Goal: Task Accomplishment & Management: Manage account settings

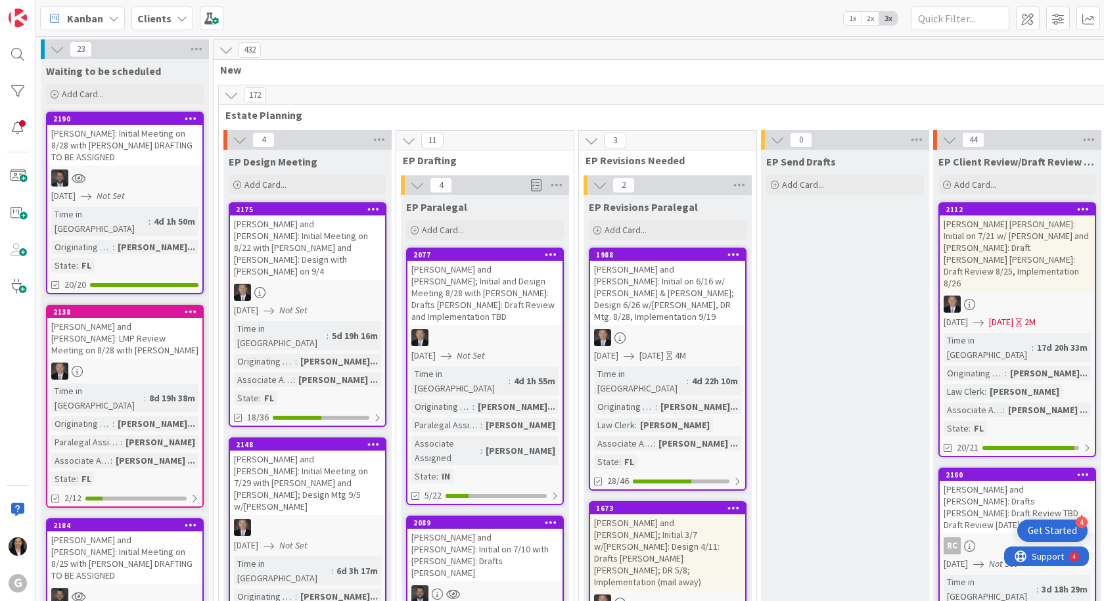
click at [145, 18] on b "Clients" at bounding box center [154, 18] width 34 height 13
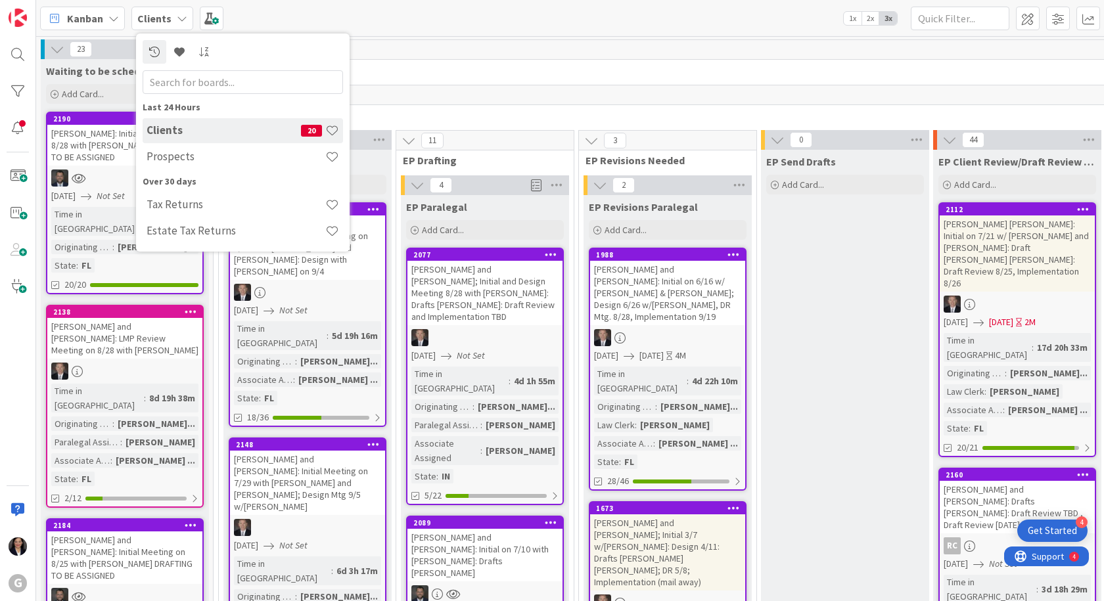
click at [181, 152] on h4 "Prospects" at bounding box center [236, 156] width 179 height 13
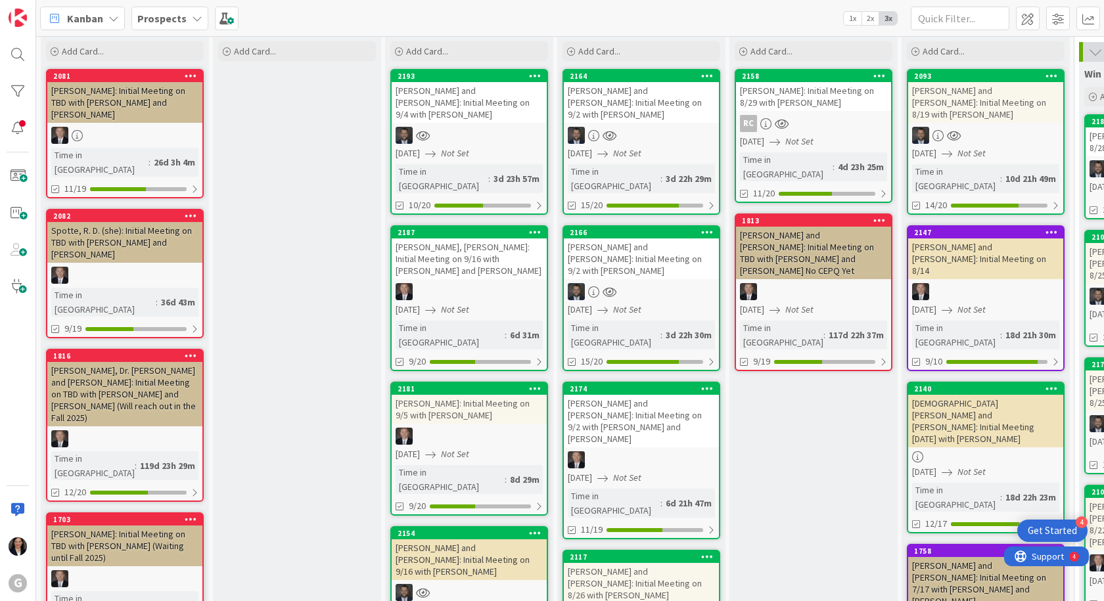
scroll to position [66, 0]
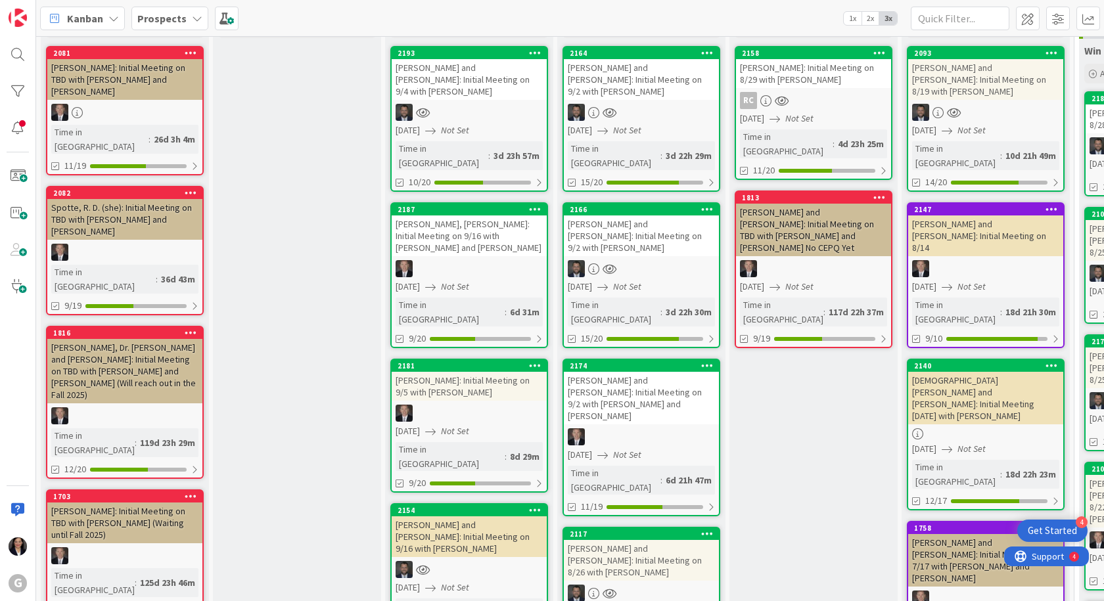
click at [637, 527] on link "2117 [PERSON_NAME] and [PERSON_NAME]: Initial Meeting on 8/26 with [PERSON_NAME…" at bounding box center [642, 600] width 158 height 146
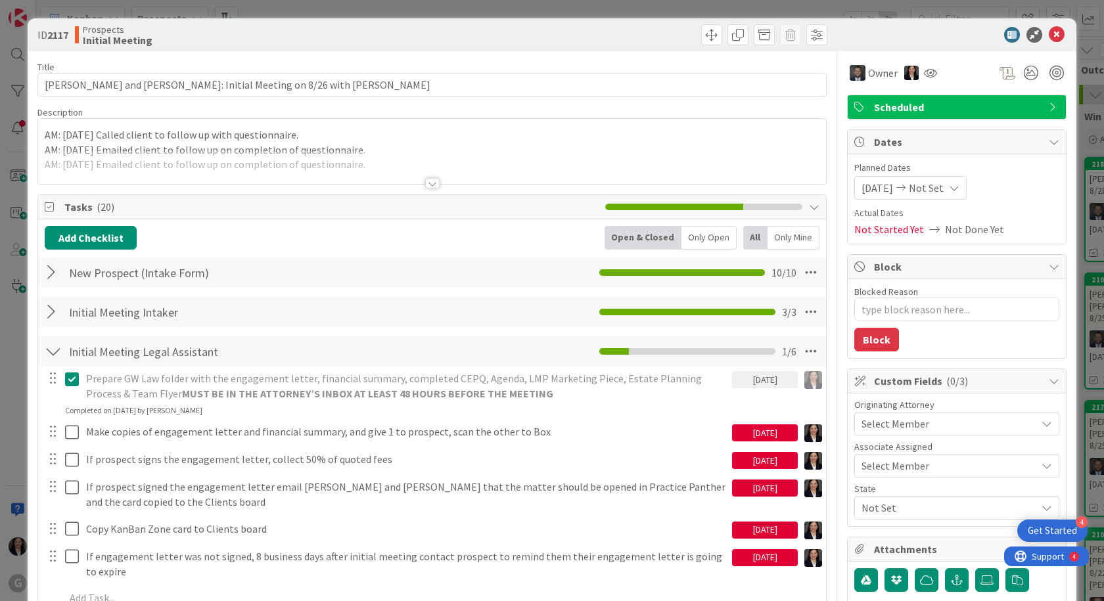
drag, startPoint x: 780, startPoint y: 381, endPoint x: 755, endPoint y: 385, distance: 25.3
click at [755, 385] on div "[DATE]" at bounding box center [765, 379] width 66 height 17
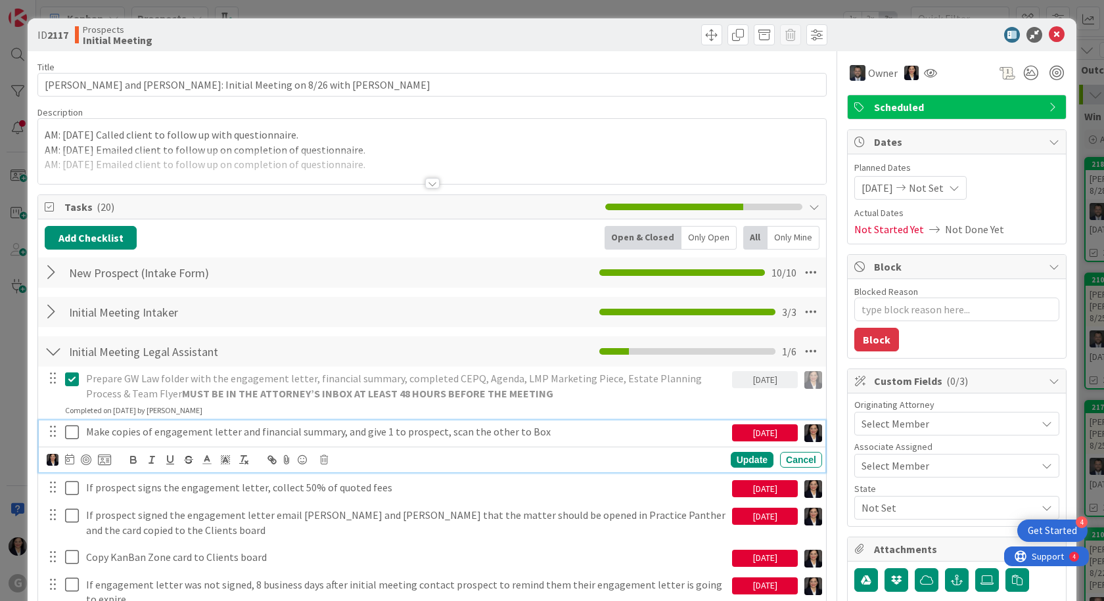
type textarea "x"
drag, startPoint x: 440, startPoint y: 431, endPoint x: 72, endPoint y: 461, distance: 369.3
click at [72, 461] on icon at bounding box center [69, 459] width 9 height 11
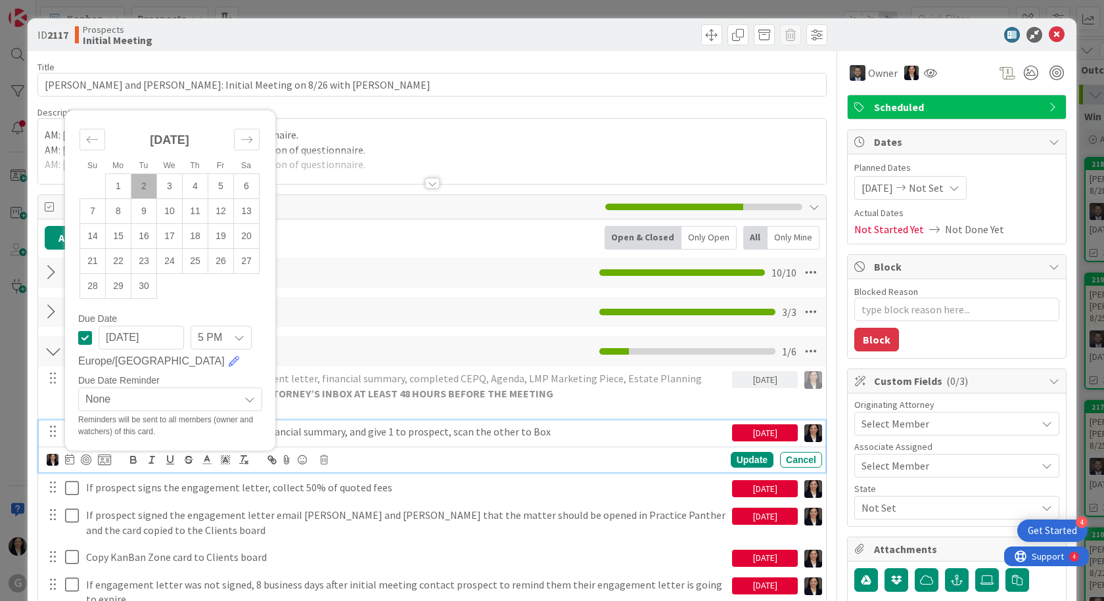
click at [84, 335] on icon at bounding box center [85, 338] width 14 height 16
type textarea "x"
click at [505, 469] on div "Su Mo Tu We Th Fr Sa August 2025 1 2 3 4 5 6 7 8 9 10 11 12 13 14 15 16 17 18 1…" at bounding box center [435, 460] width 776 height 18
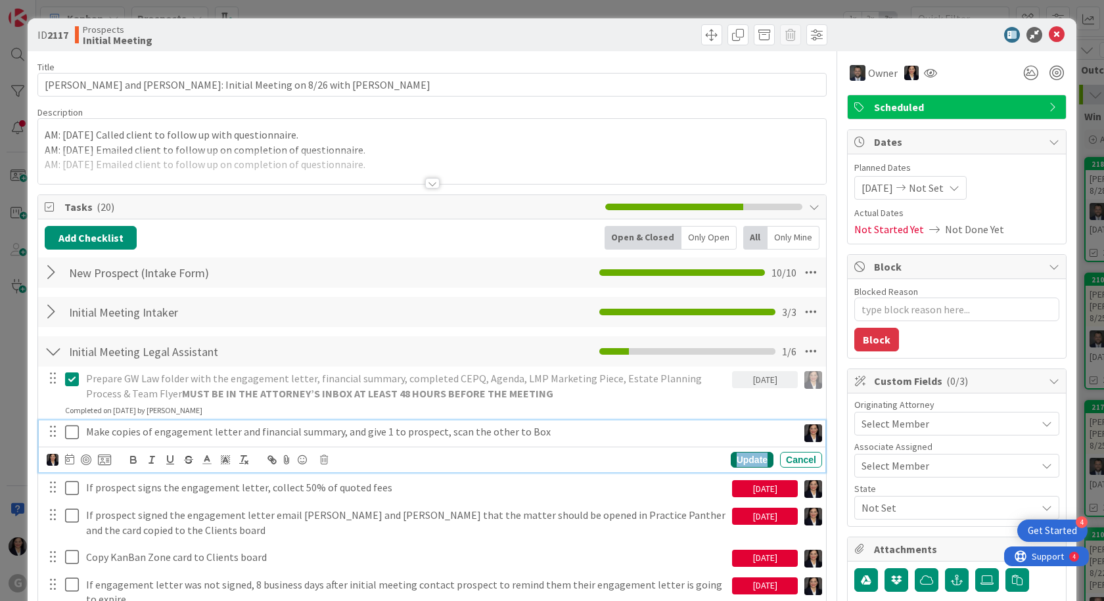
click at [740, 456] on div "Update" at bounding box center [752, 460] width 43 height 16
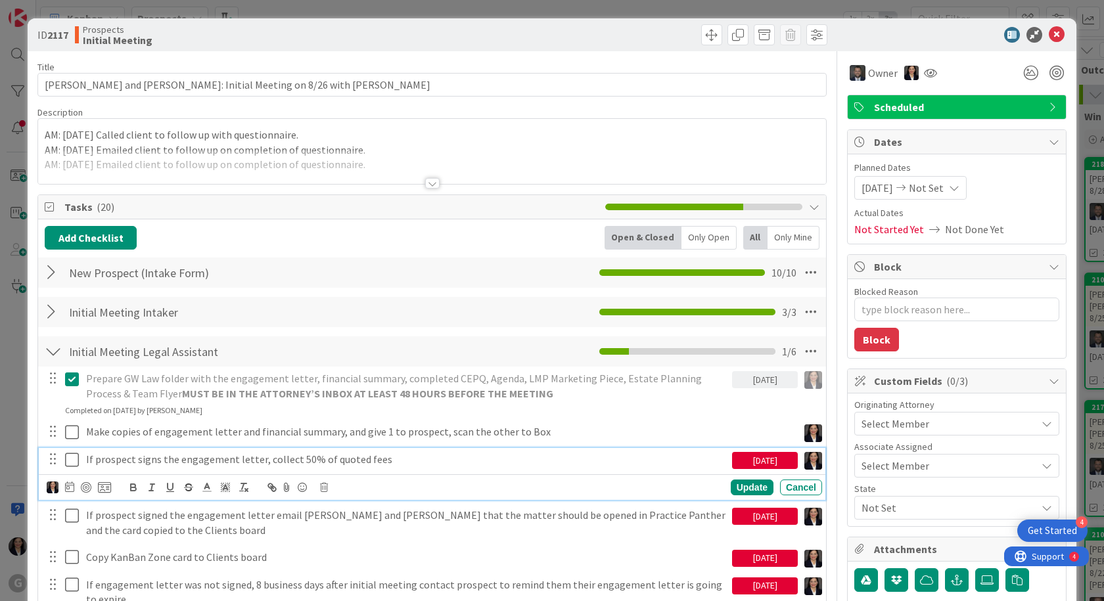
click at [99, 466] on p "If prospect signs the engagement letter, collect 50% of quoted fees" at bounding box center [406, 459] width 641 height 15
drag, startPoint x: 70, startPoint y: 486, endPoint x: 88, endPoint y: 488, distance: 17.8
click at [72, 487] on icon at bounding box center [69, 487] width 9 height 11
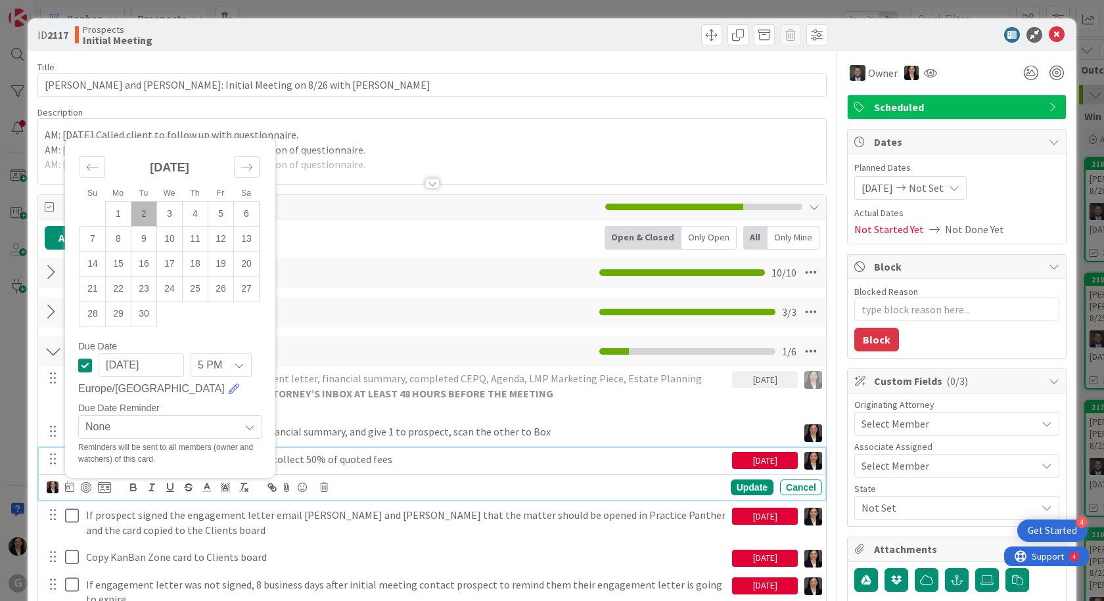
click at [86, 365] on icon at bounding box center [85, 366] width 14 height 16
type textarea "x"
click at [731, 489] on div "Update" at bounding box center [752, 488] width 43 height 16
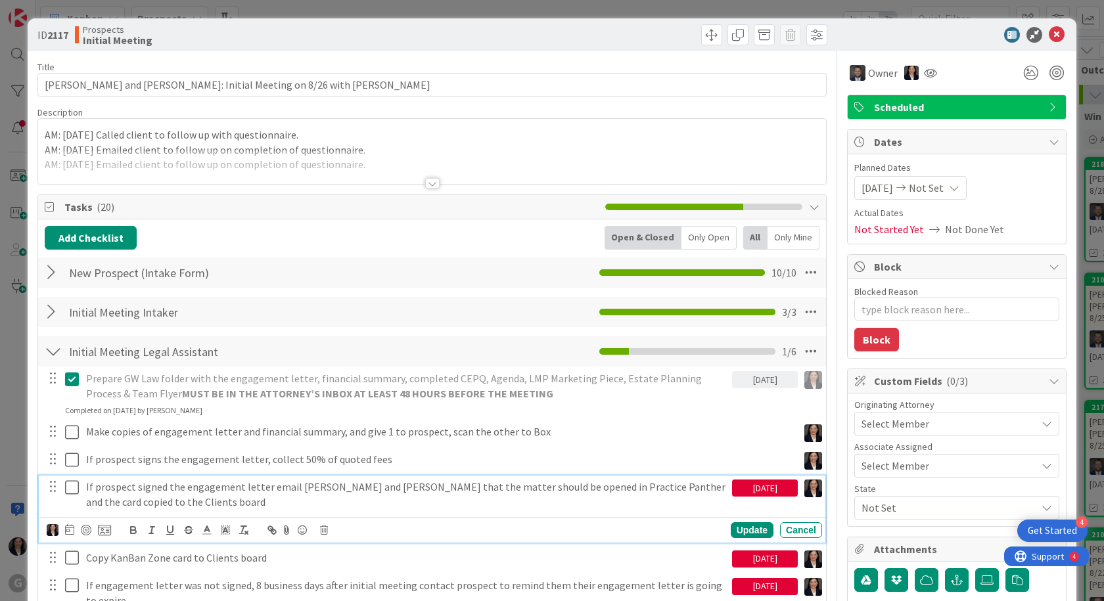
click at [122, 493] on p "If prospect signed the engagement letter email Carina and Shari that the matter…" at bounding box center [406, 495] width 641 height 30
click at [69, 532] on icon at bounding box center [69, 530] width 9 height 11
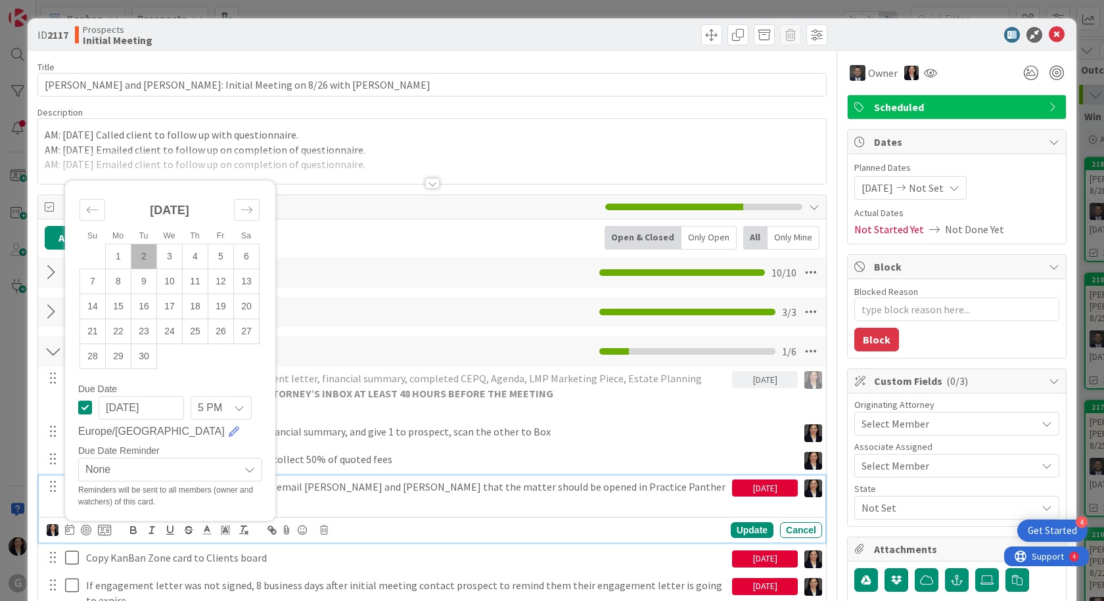
click at [83, 409] on icon at bounding box center [85, 408] width 14 height 16
type textarea "x"
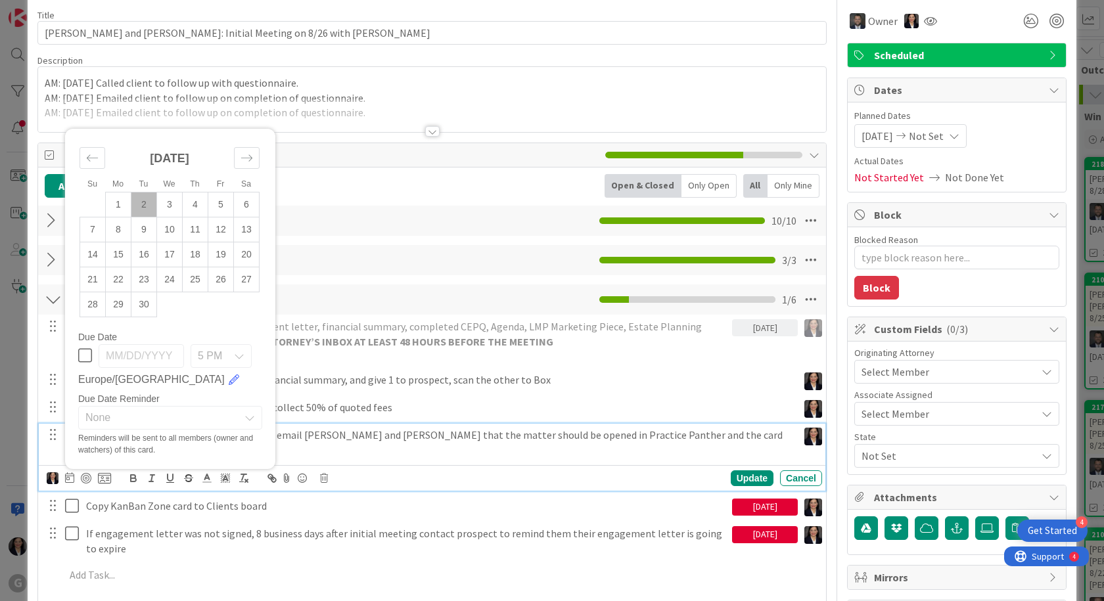
scroll to position [66, 0]
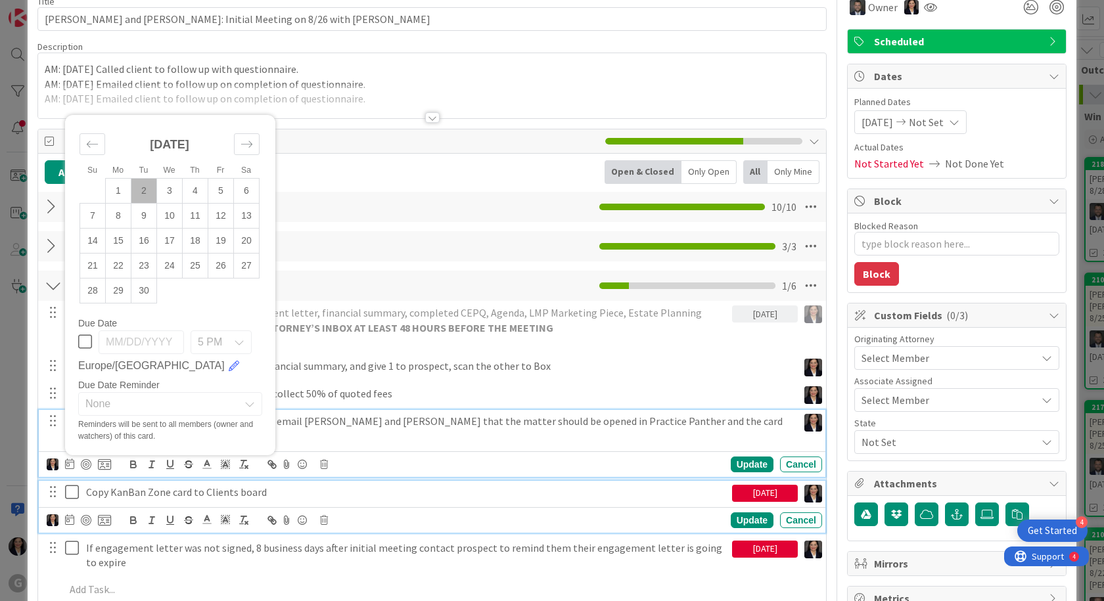
click at [93, 485] on p "Copy KanBan Zone card to Clients board" at bounding box center [406, 492] width 641 height 15
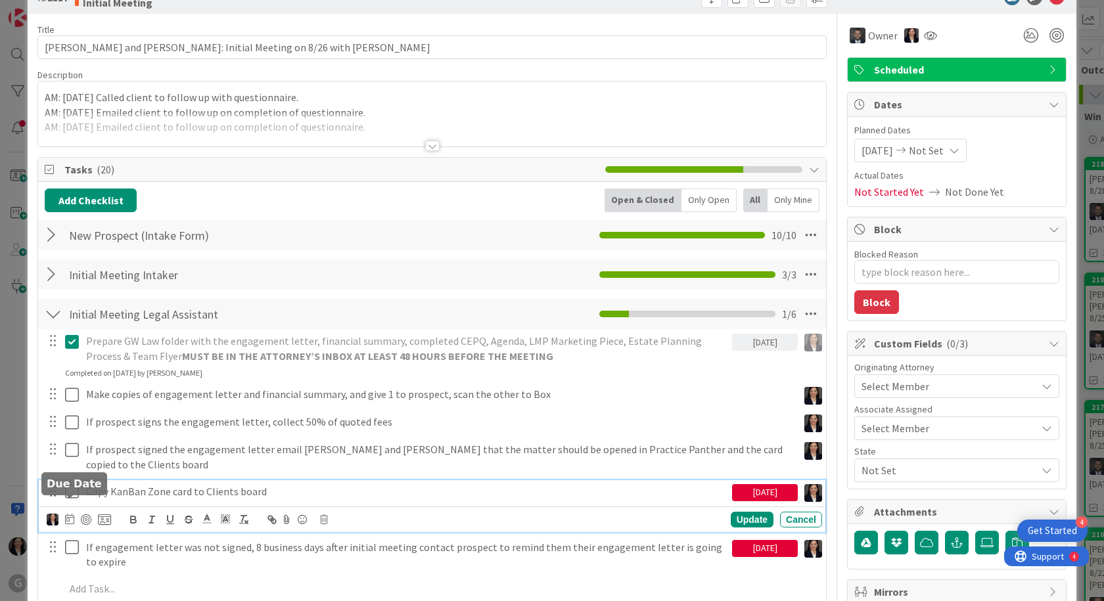
click at [72, 514] on icon at bounding box center [69, 519] width 9 height 11
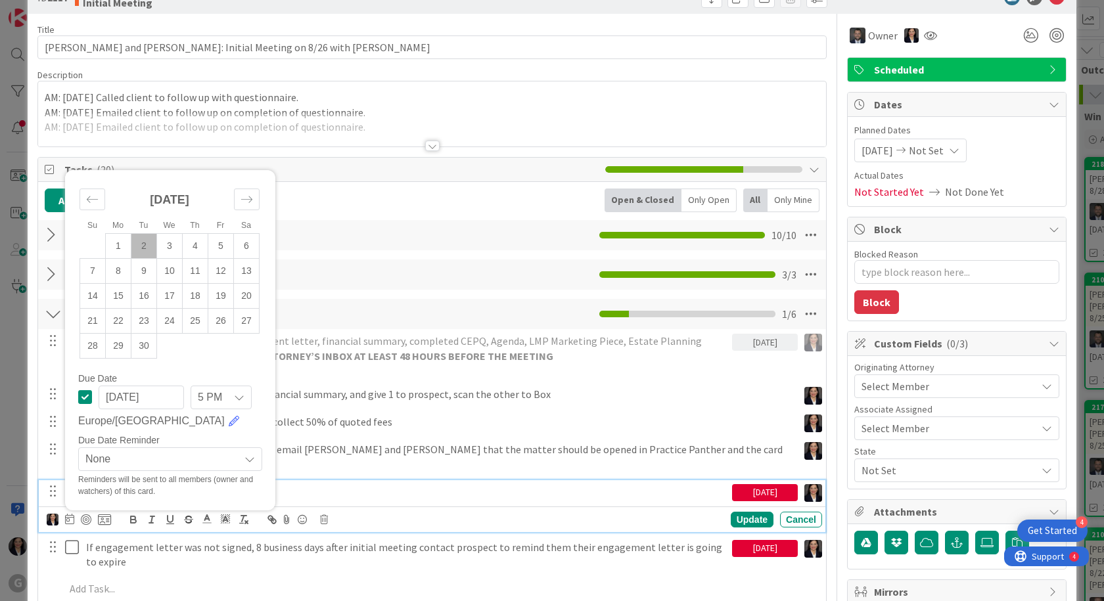
click at [81, 389] on icon at bounding box center [85, 397] width 14 height 16
type textarea "x"
click at [732, 512] on div "Update" at bounding box center [752, 520] width 43 height 16
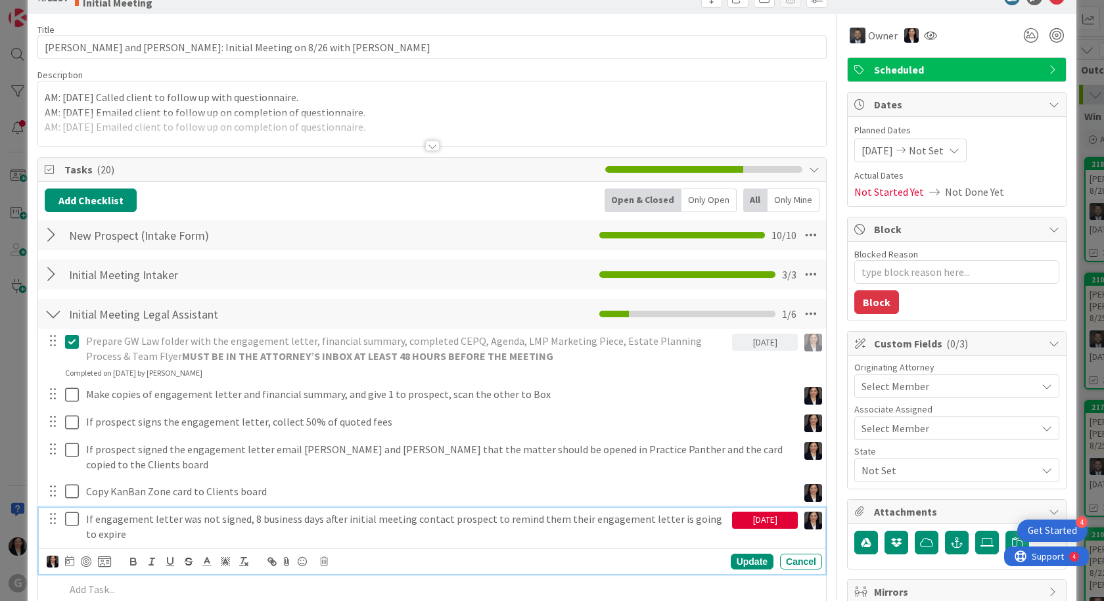
click at [99, 515] on p "If engagement letter was not signed, 8 business days after initial meeting cont…" at bounding box center [406, 527] width 641 height 30
click at [72, 556] on icon at bounding box center [69, 561] width 9 height 11
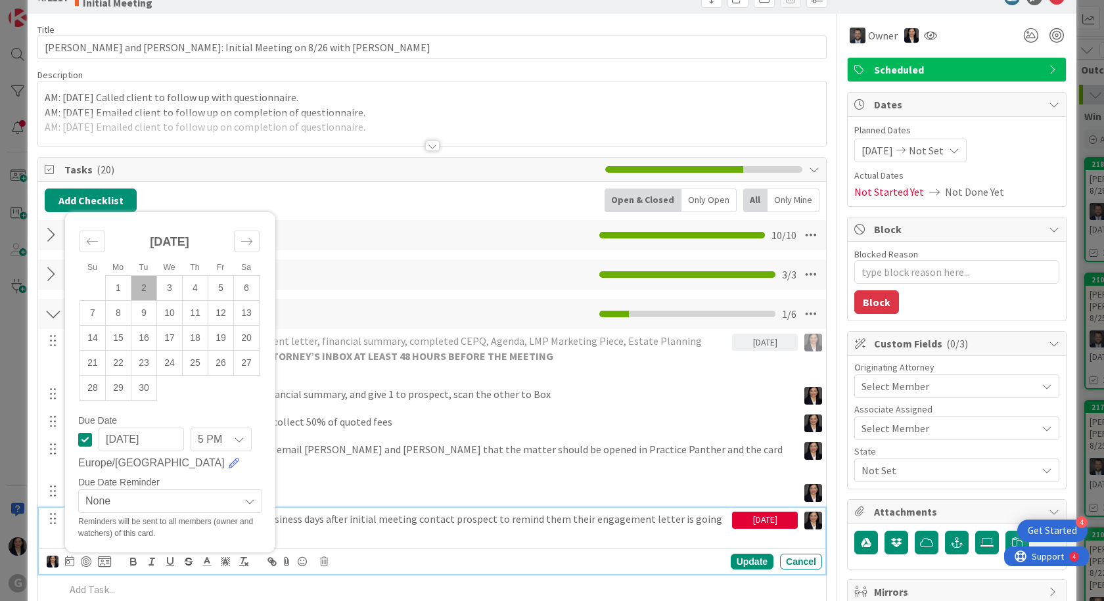
click at [83, 432] on icon at bounding box center [85, 440] width 14 height 16
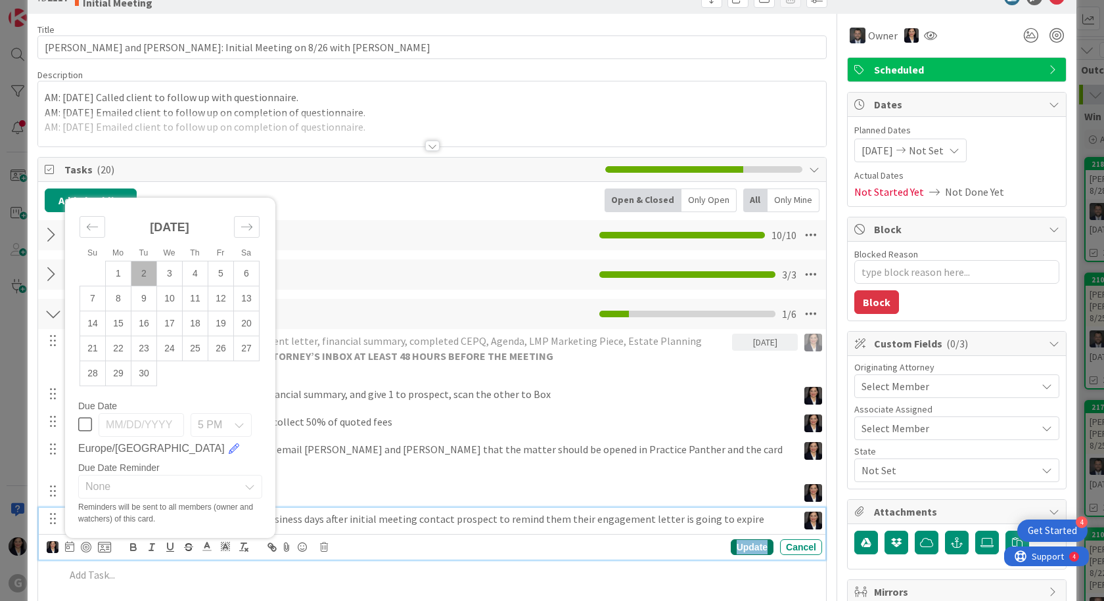
click at [732, 540] on div "Update" at bounding box center [752, 548] width 43 height 16
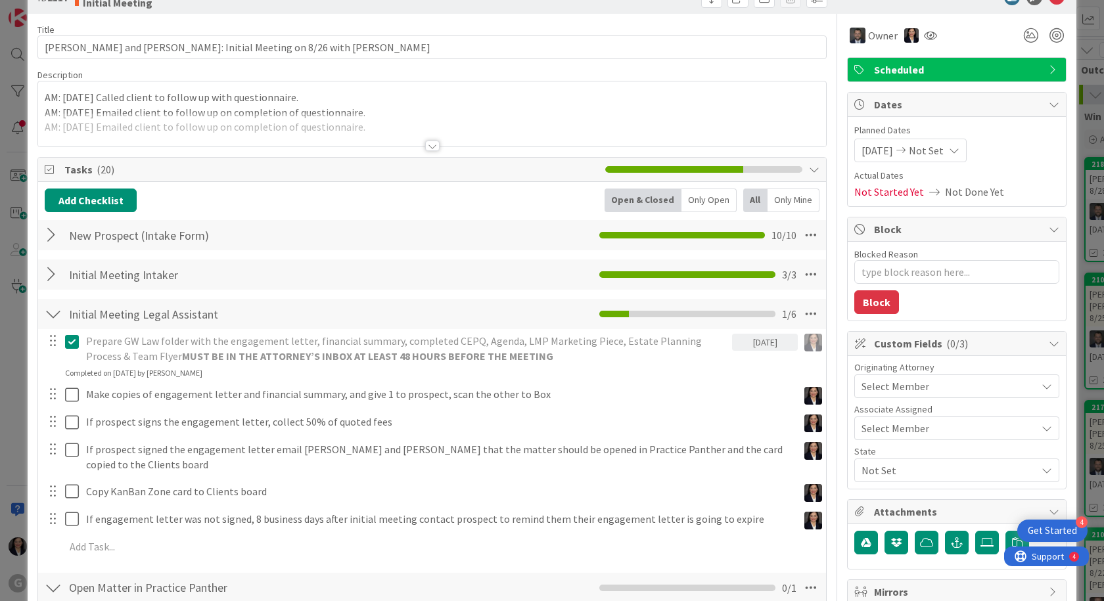
scroll to position [0, 0]
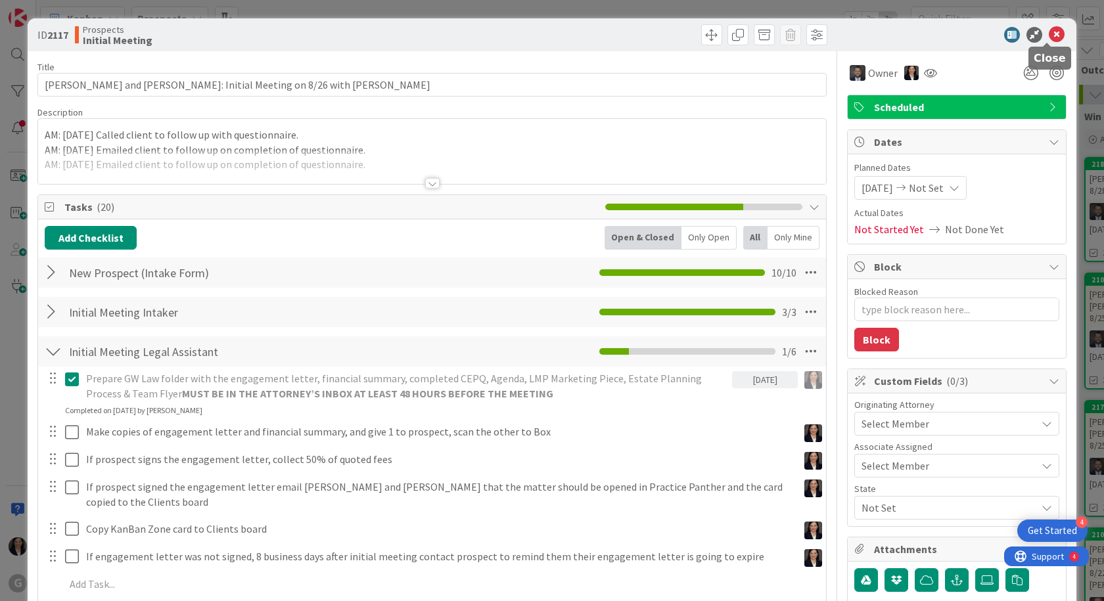
click at [1049, 36] on icon at bounding box center [1057, 35] width 16 height 16
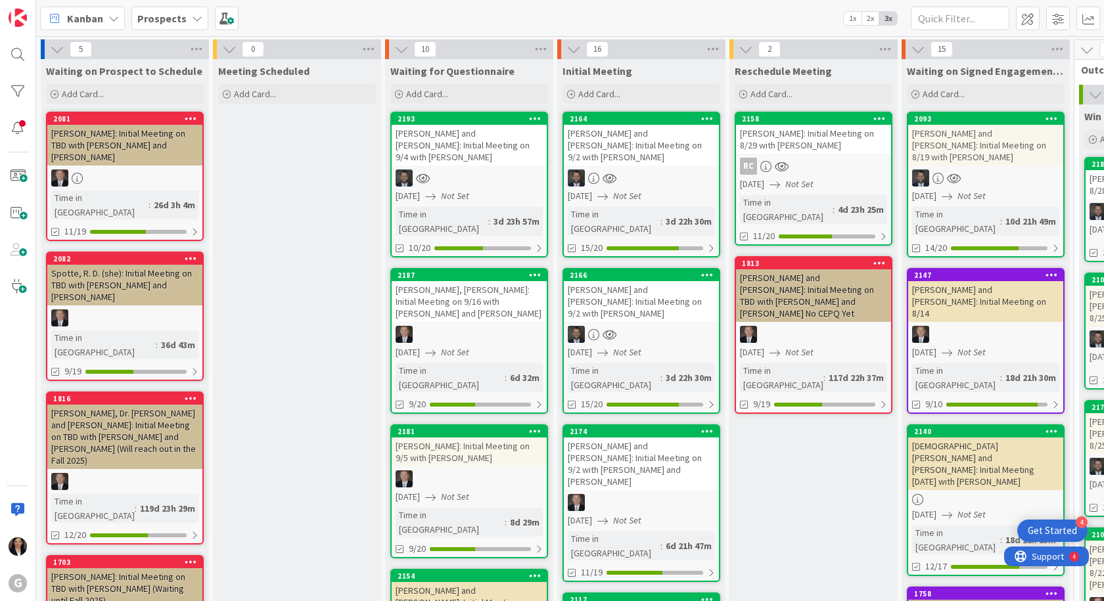
click at [799, 143] on div "[PERSON_NAME]: Initial Meeting on 8/29 with [PERSON_NAME]" at bounding box center [813, 139] width 155 height 29
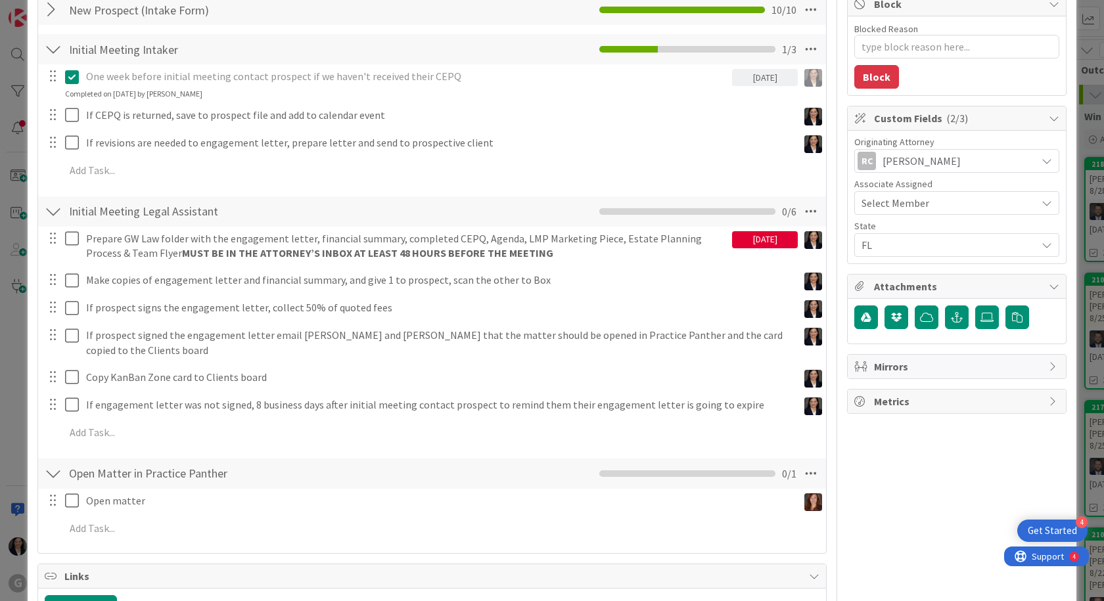
scroll to position [329, 0]
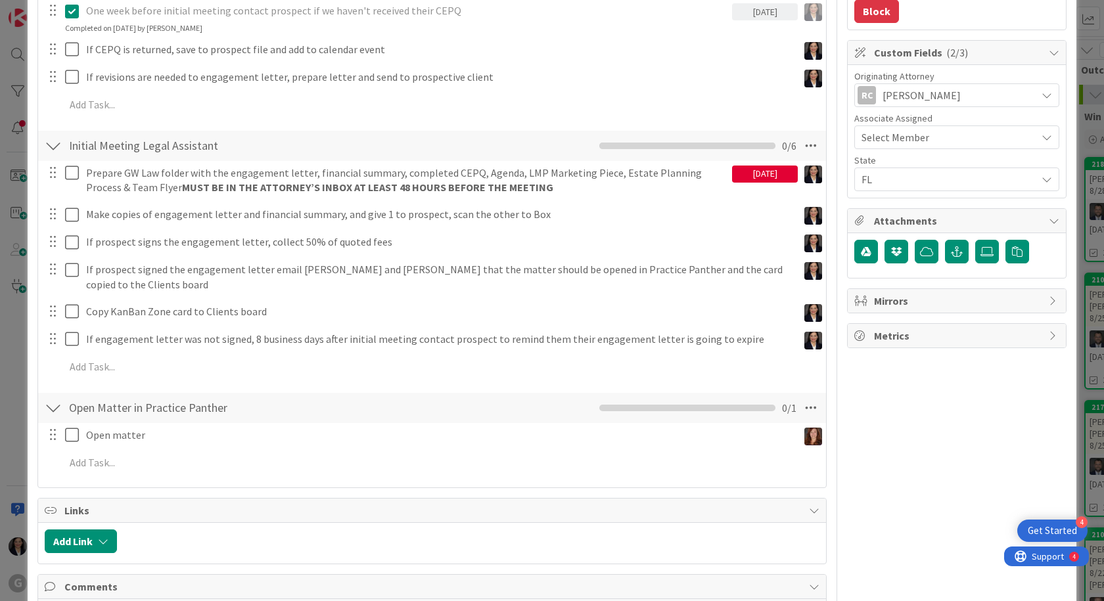
click at [741, 174] on div "[DATE]" at bounding box center [765, 174] width 66 height 17
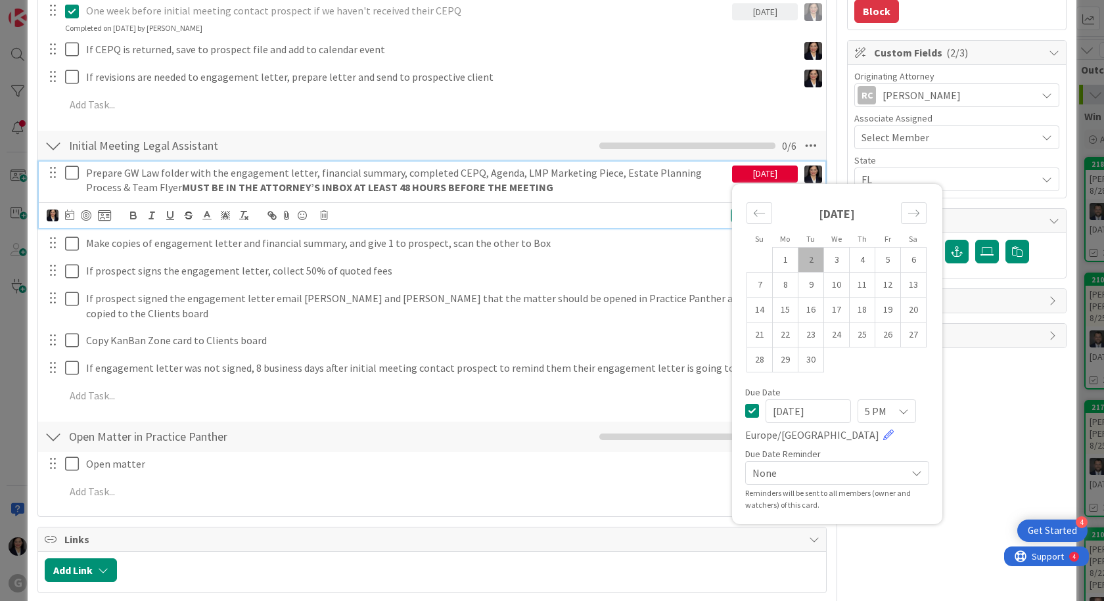
click at [745, 413] on icon at bounding box center [752, 411] width 14 height 16
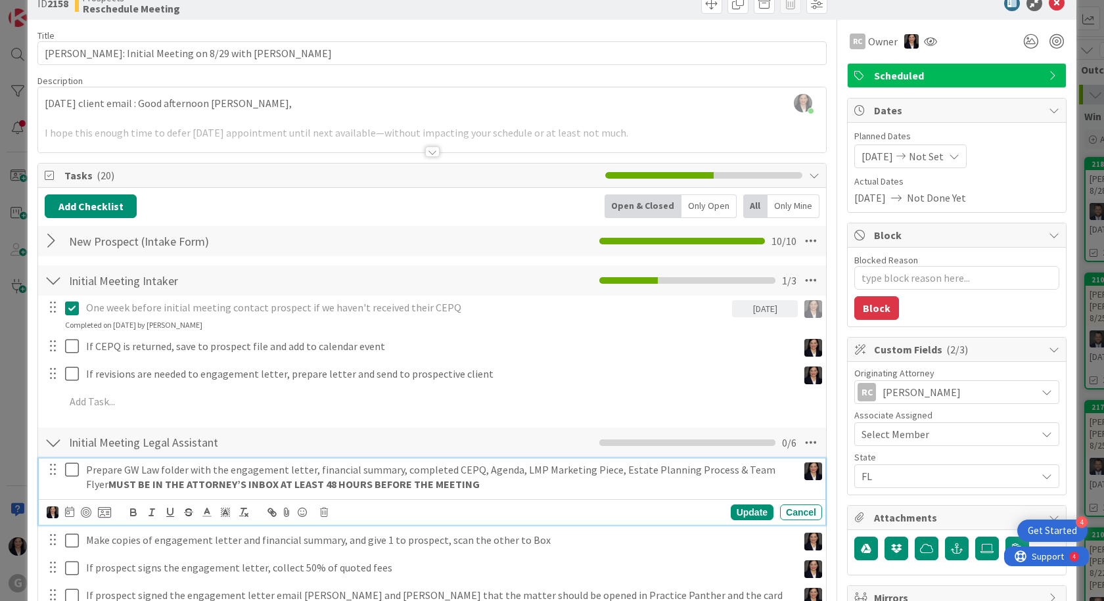
scroll to position [0, 0]
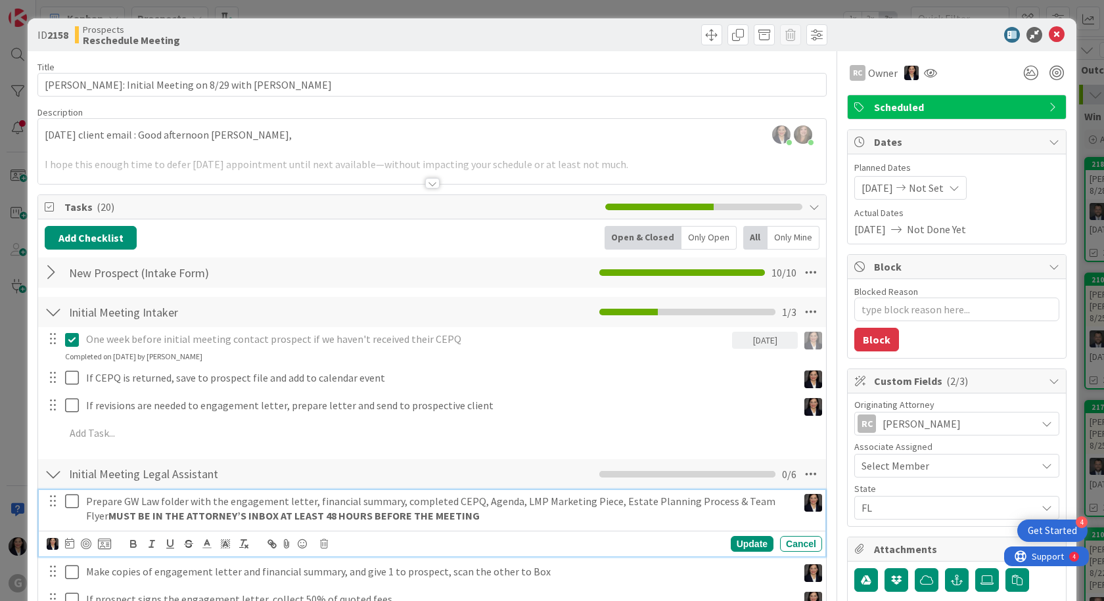
click at [870, 190] on span "[DATE]" at bounding box center [878, 188] width 32 height 16
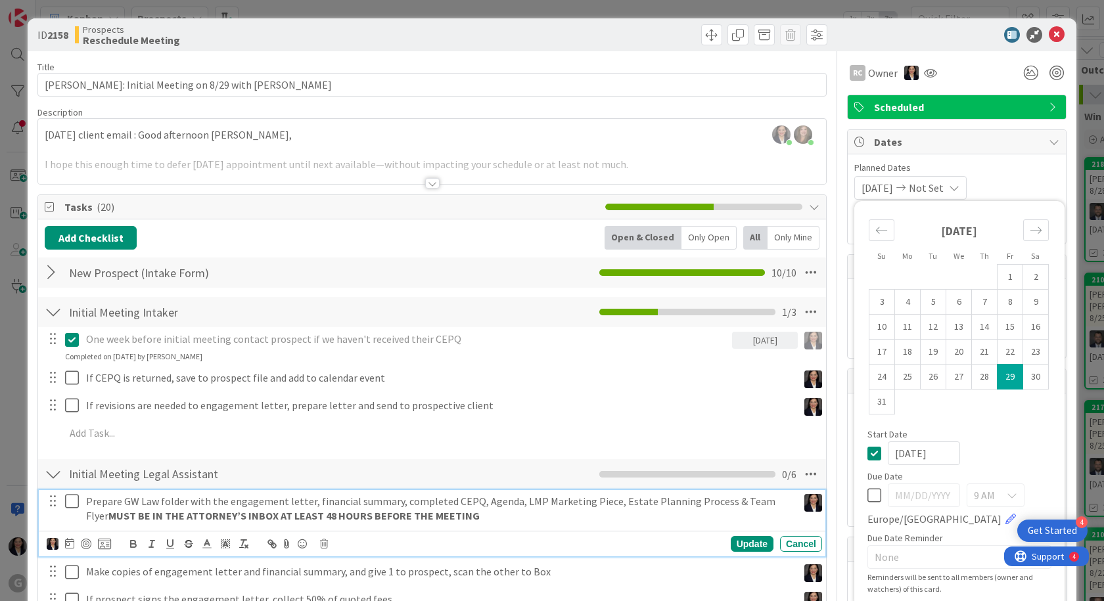
click at [1039, 174] on span "Planned Dates" at bounding box center [957, 168] width 205 height 14
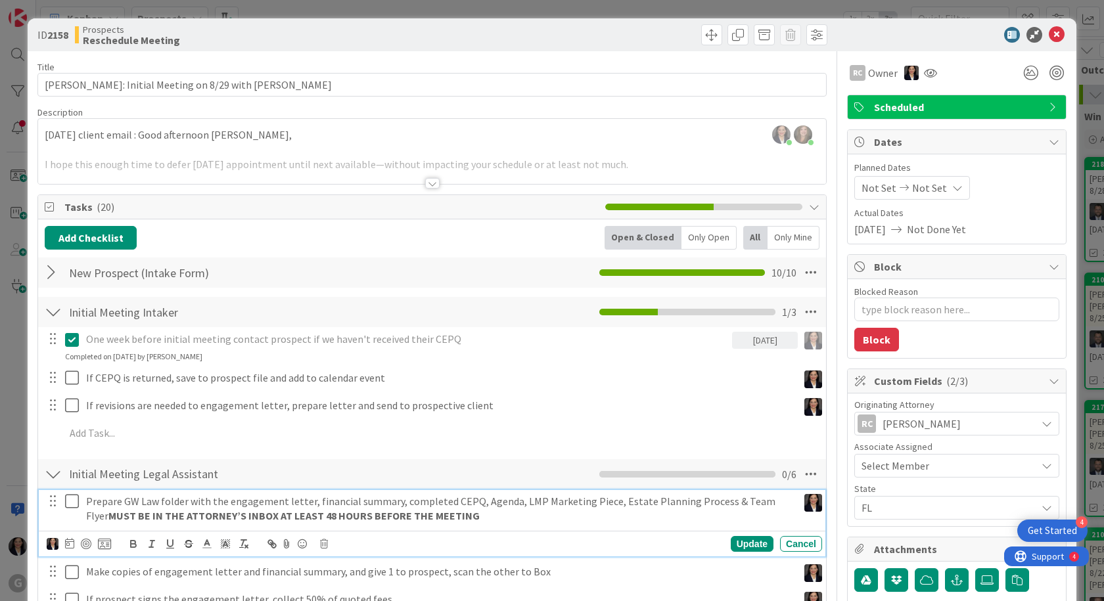
type textarea "x"
type input "Karam, Jana: Initial Meeting on TB with Bobby"
type textarea "x"
type input "Karam, Jana: Initial Meeting on TBD with Bobby"
type textarea "x"
